Goal: Browse casually

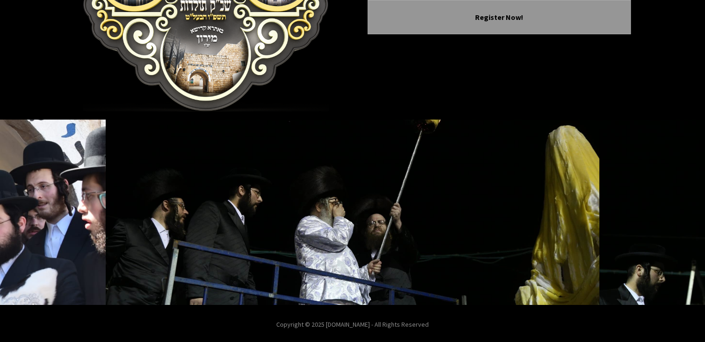
scroll to position [176, 0]
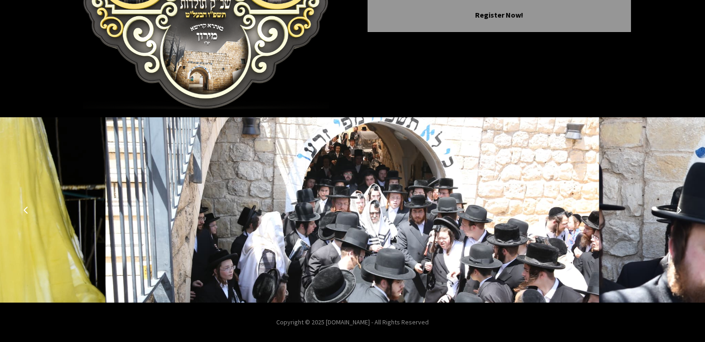
click at [25, 211] on icon "Previous image" at bounding box center [25, 209] width 7 height 7
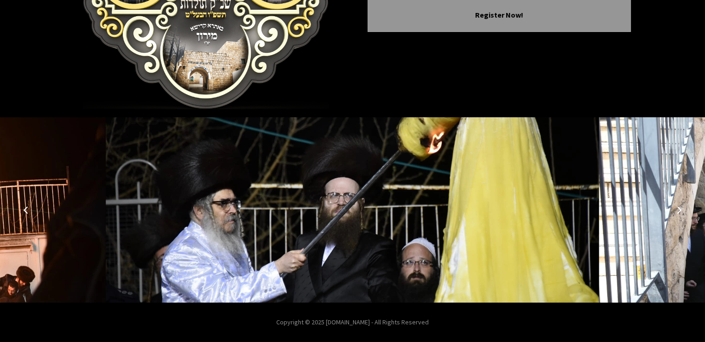
click at [25, 211] on icon "Previous image" at bounding box center [25, 209] width 7 height 7
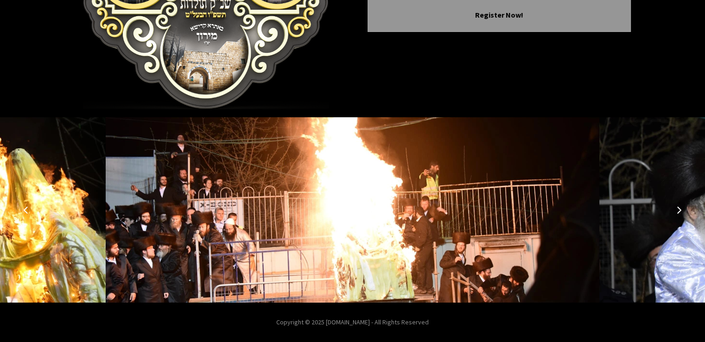
click at [678, 210] on icon "Next image" at bounding box center [678, 209] width 7 height 7
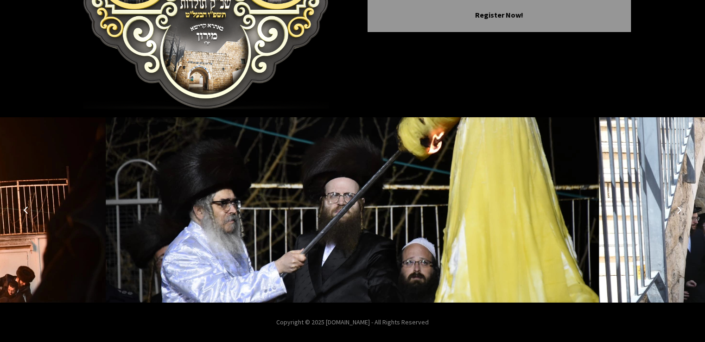
click at [678, 210] on icon "Next image" at bounding box center [678, 209] width 7 height 7
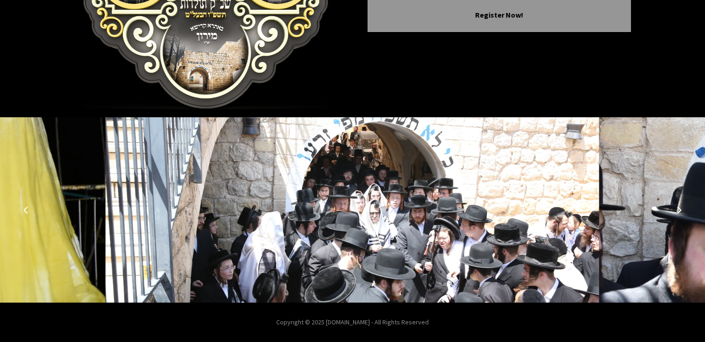
click at [678, 210] on icon "Next image" at bounding box center [678, 209] width 7 height 7
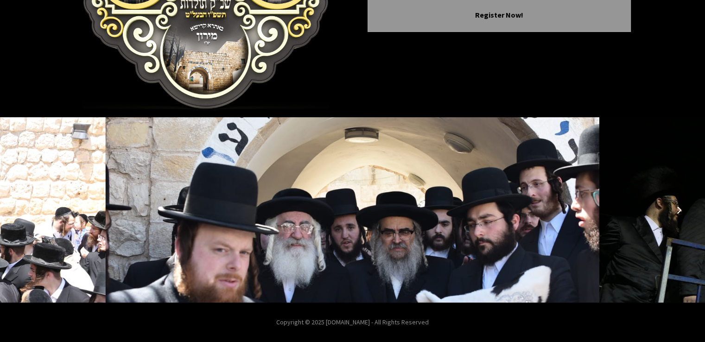
click at [678, 210] on icon "Next image" at bounding box center [678, 209] width 7 height 7
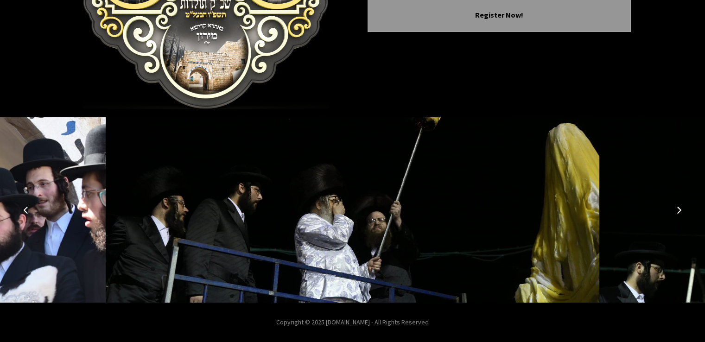
click at [678, 210] on icon "Next image" at bounding box center [678, 209] width 7 height 7
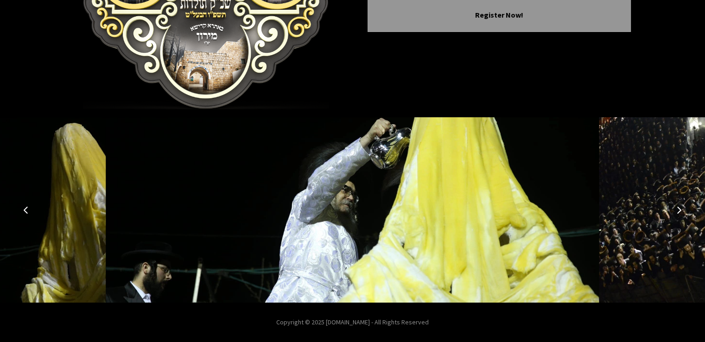
click at [678, 210] on icon "Next image" at bounding box center [678, 209] width 7 height 7
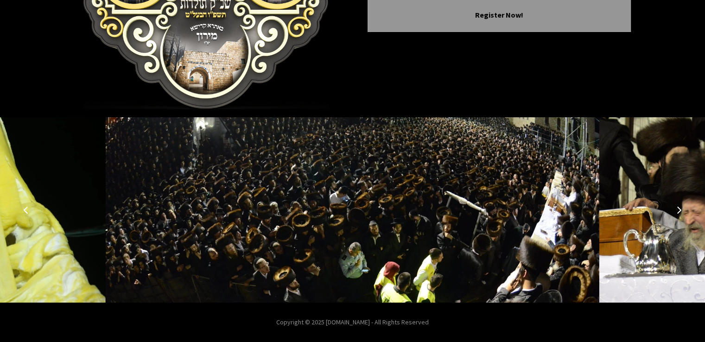
click at [678, 210] on icon "Next image" at bounding box center [678, 209] width 7 height 7
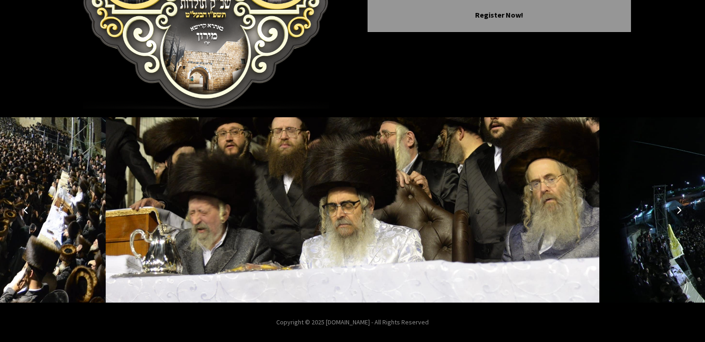
click at [678, 210] on icon "Next image" at bounding box center [678, 209] width 7 height 7
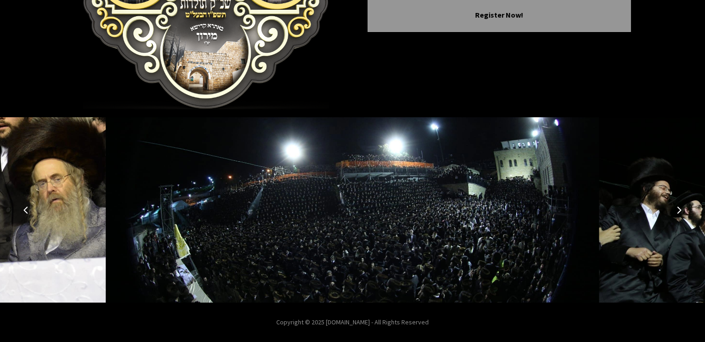
click at [678, 210] on icon "Next image" at bounding box center [678, 209] width 7 height 7
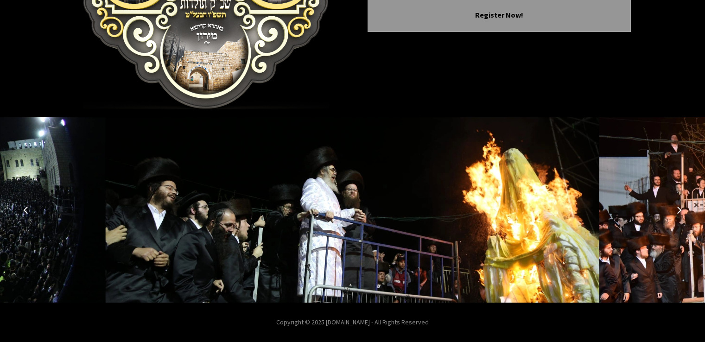
click at [678, 210] on icon "Next image" at bounding box center [678, 209] width 7 height 7
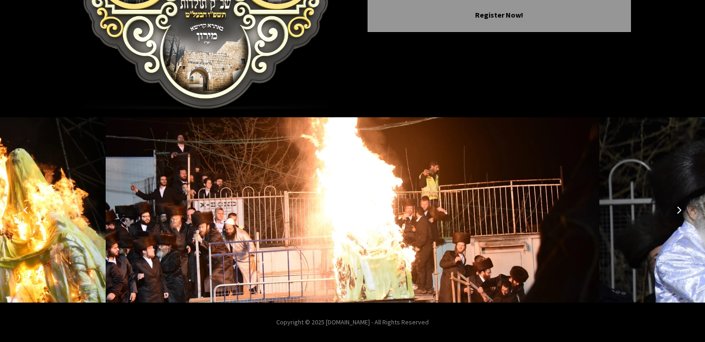
click at [678, 210] on icon "Next image" at bounding box center [678, 209] width 7 height 7
